Goal: Task Accomplishment & Management: Complete application form

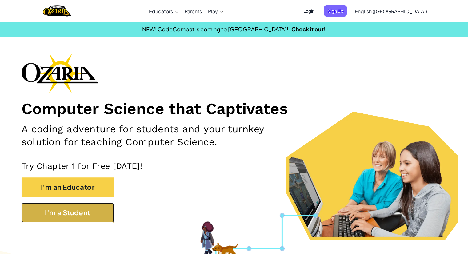
click at [91, 205] on button "I'm a Student" at bounding box center [68, 212] width 92 height 19
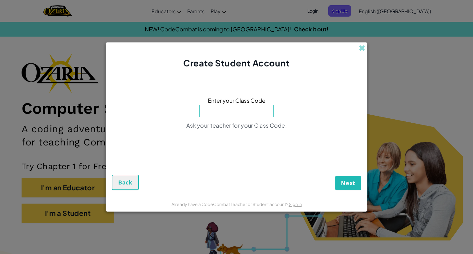
click at [252, 109] on input at bounding box center [236, 111] width 74 height 12
type input "WaterDryLate"
click at [338, 183] on button "Next" at bounding box center [348, 183] width 26 height 14
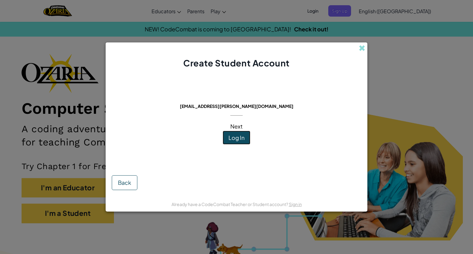
click at [245, 132] on button "Log In" at bounding box center [236, 138] width 28 height 14
